Goal: Find specific page/section: Find specific page/section

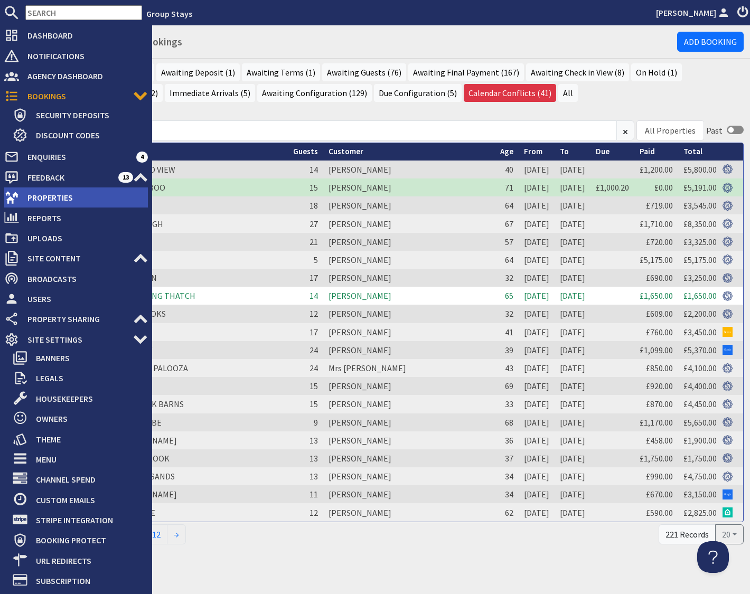
click at [39, 197] on span "Properties" at bounding box center [83, 197] width 129 height 17
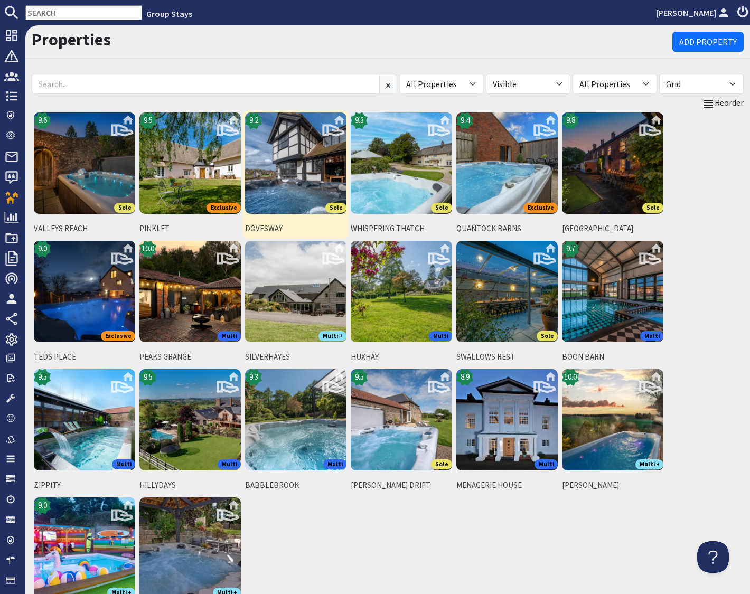
click at [316, 169] on img at bounding box center [295, 162] width 101 height 101
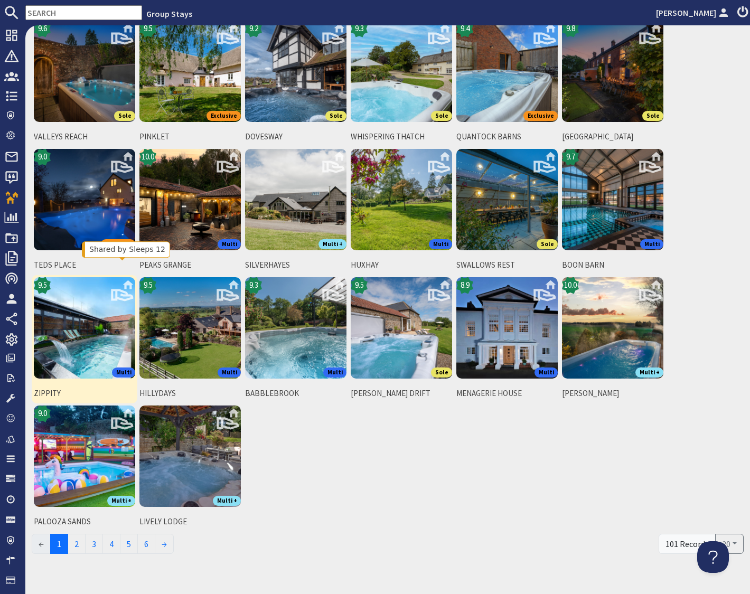
scroll to position [107, 0]
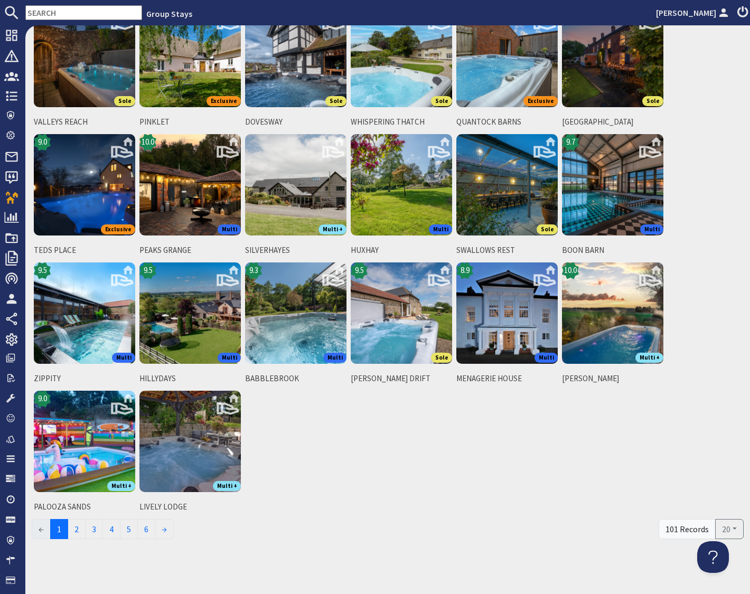
click at [312, 441] on div "9.6 Sole VALLEYS REACH 9.5 Exclusive PINKLET 9.2 Sole DOVESWAY 9.3 Sole WHISPER…" at bounding box center [388, 260] width 712 height 513
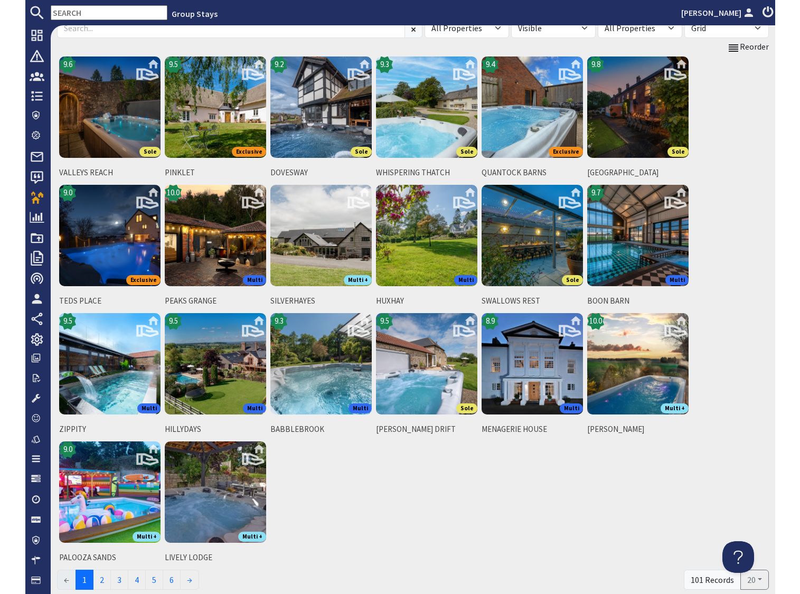
scroll to position [58, 0]
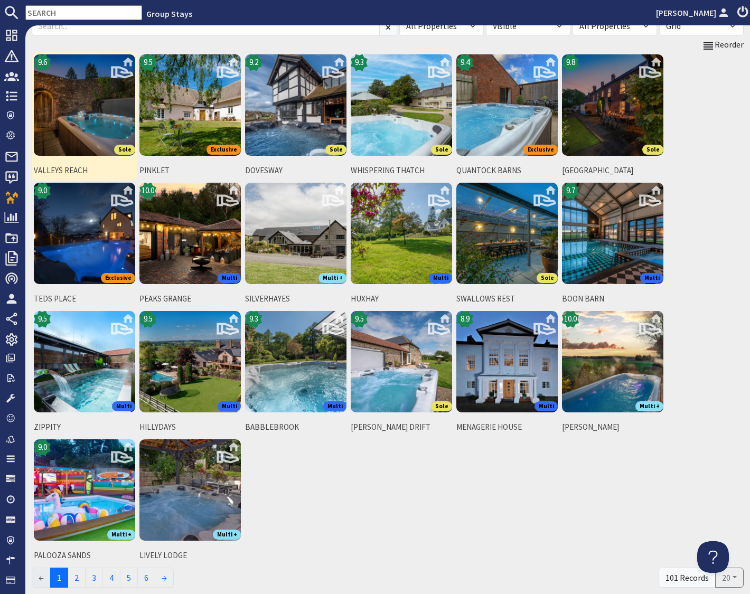
click at [103, 91] on img at bounding box center [84, 104] width 101 height 101
click at [99, 92] on img at bounding box center [84, 104] width 101 height 101
click at [469, 512] on div "9.6 Sole VALLEYS REACH 9.5 Exclusive PINKLET 9.2 Sole DOVESWAY 9.3 Sole WHISPER…" at bounding box center [388, 308] width 712 height 513
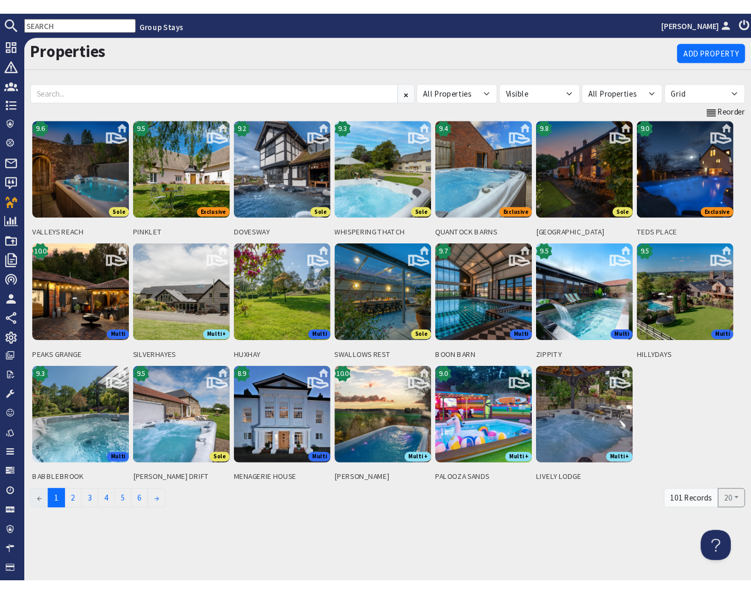
scroll to position [0, 0]
